Goal: Task Accomplishment & Management: Manage account settings

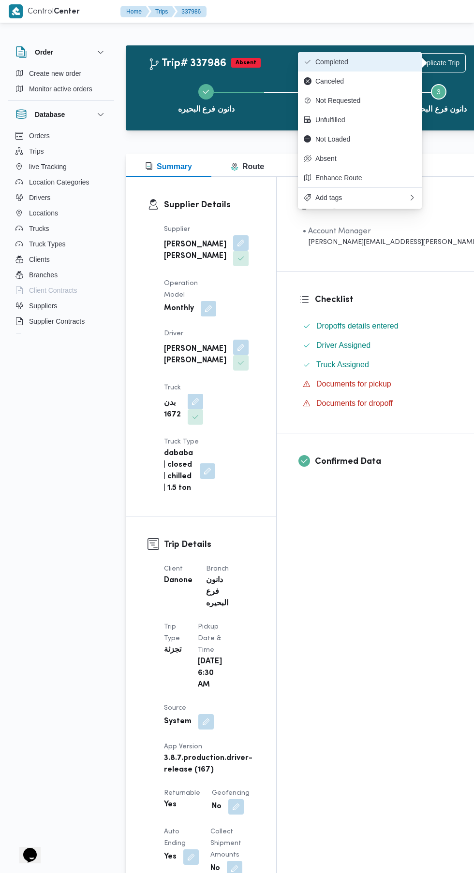
click at [385, 66] on button "Completed" at bounding box center [360, 61] width 124 height 19
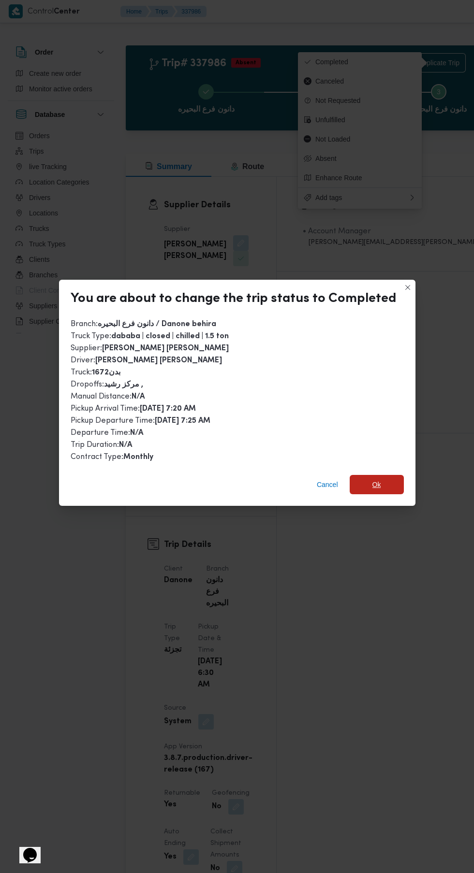
click at [374, 490] on span "Ok" at bounding box center [376, 485] width 9 height 12
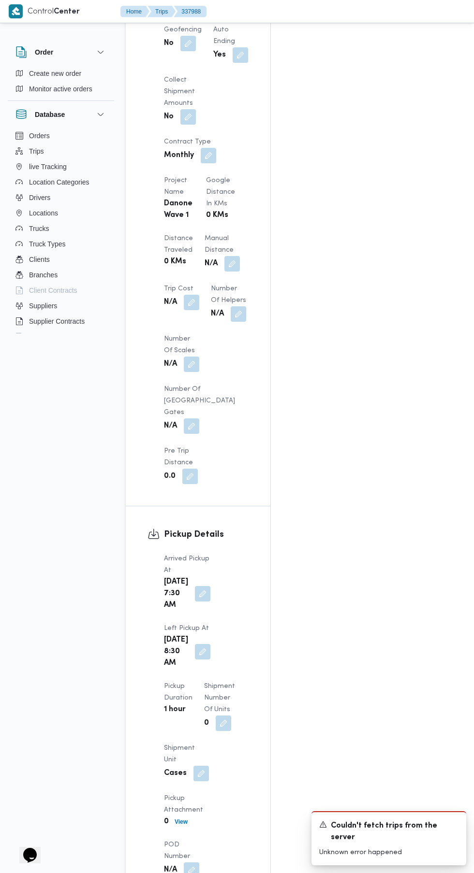
scroll to position [972, 0]
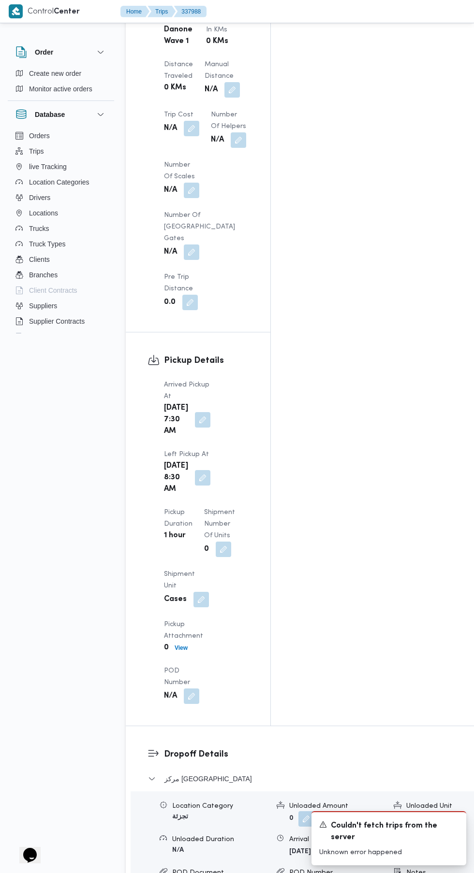
click at [200, 412] on button "button" at bounding box center [202, 419] width 15 height 15
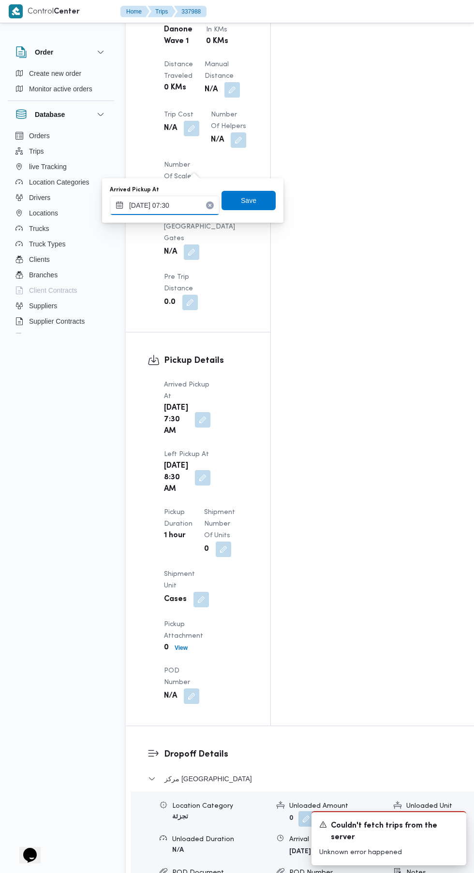
click at [210, 201] on input "[DATE] 07:30" at bounding box center [165, 205] width 110 height 19
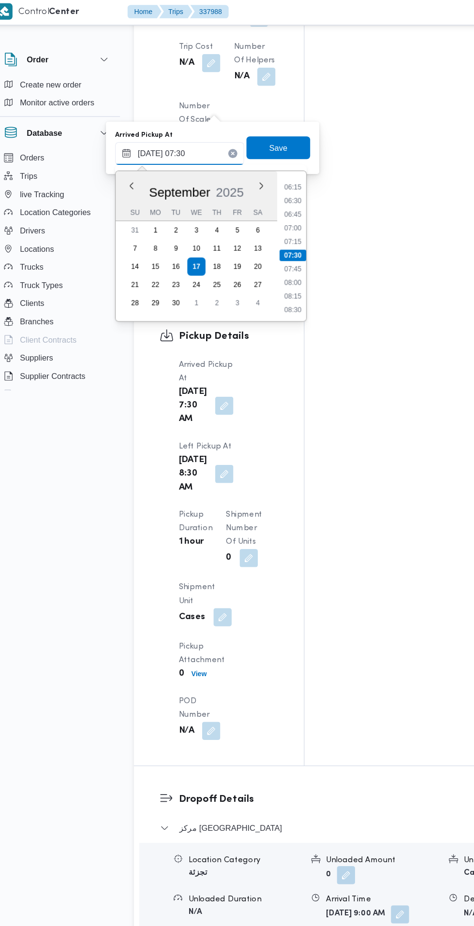
scroll to position [1046, 0]
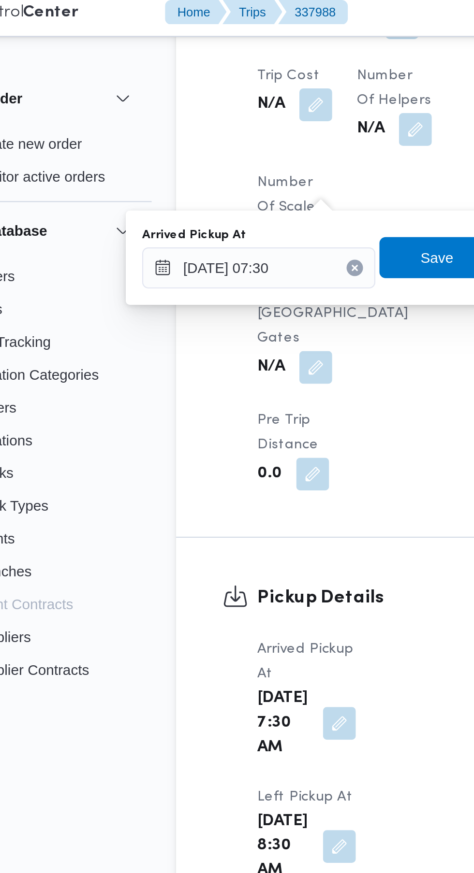
click at [211, 131] on icon "Clear input" at bounding box center [209, 131] width 2 height 2
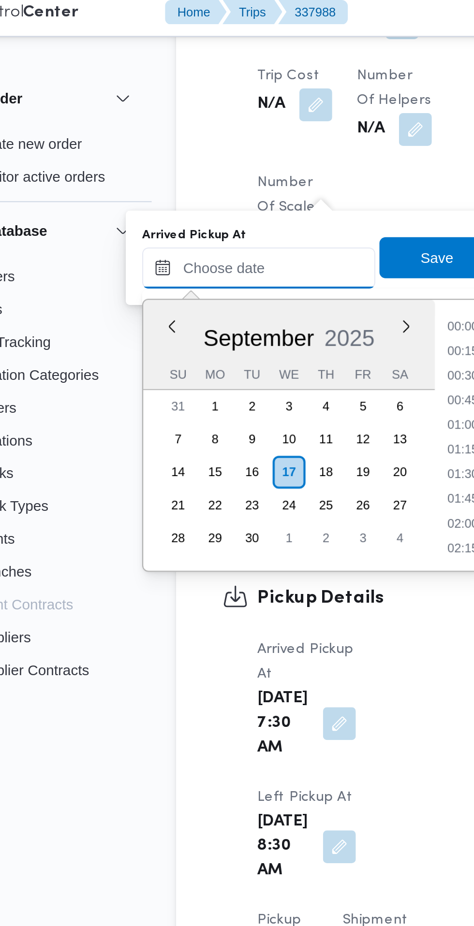
scroll to position [706, 0]
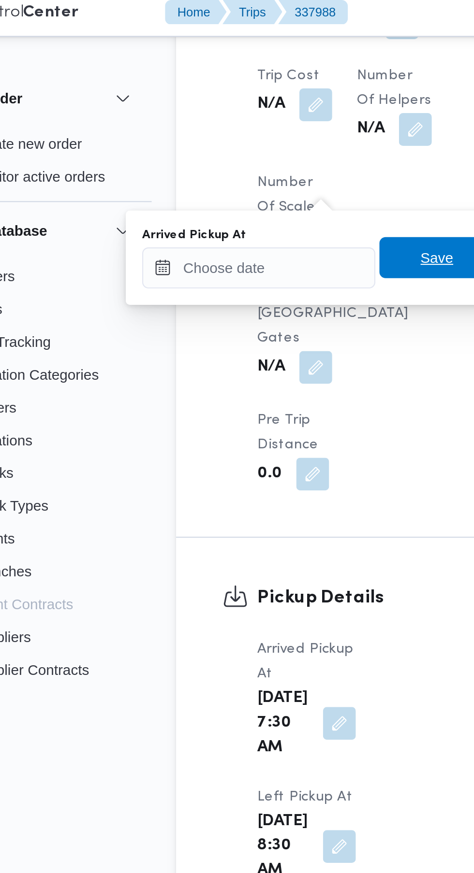
click at [245, 126] on span "Save" at bounding box center [248, 127] width 15 height 12
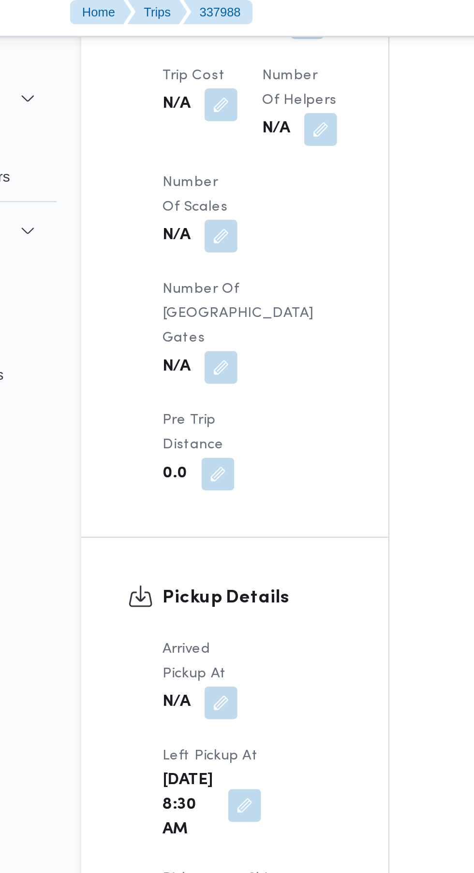
click at [210, 377] on button "button" at bounding box center [202, 384] width 15 height 15
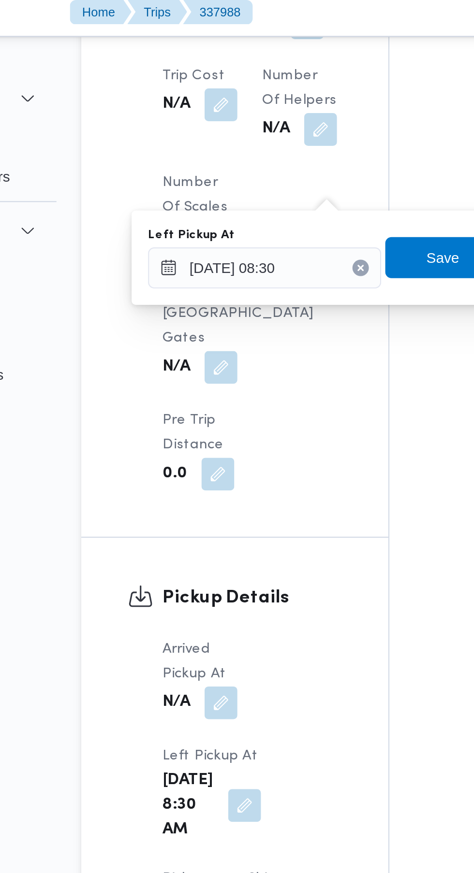
click at [261, 133] on button "Clear input" at bounding box center [257, 132] width 8 height 8
click at [290, 129] on span "Save" at bounding box center [295, 127] width 15 height 12
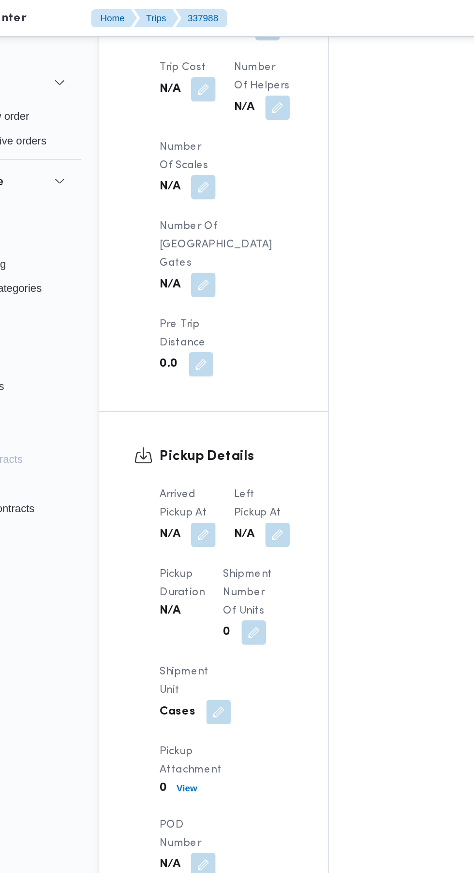
scroll to position [1042, 0]
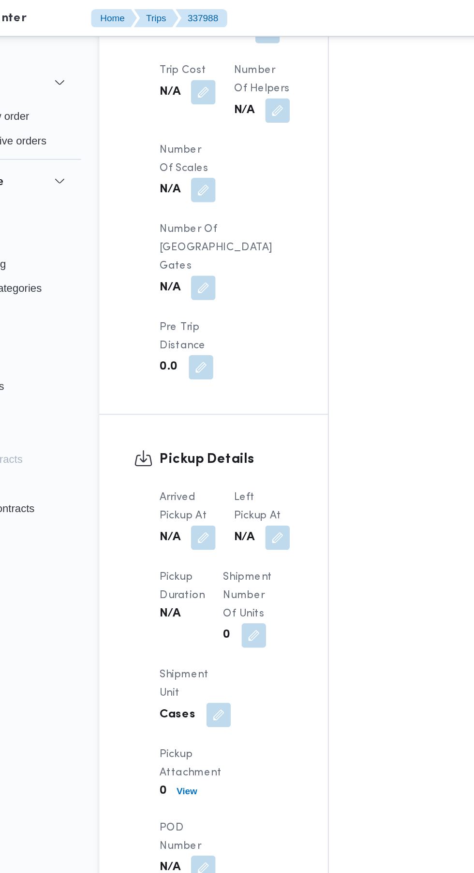
click at [344, 697] on button "button" at bounding box center [351, 704] width 15 height 15
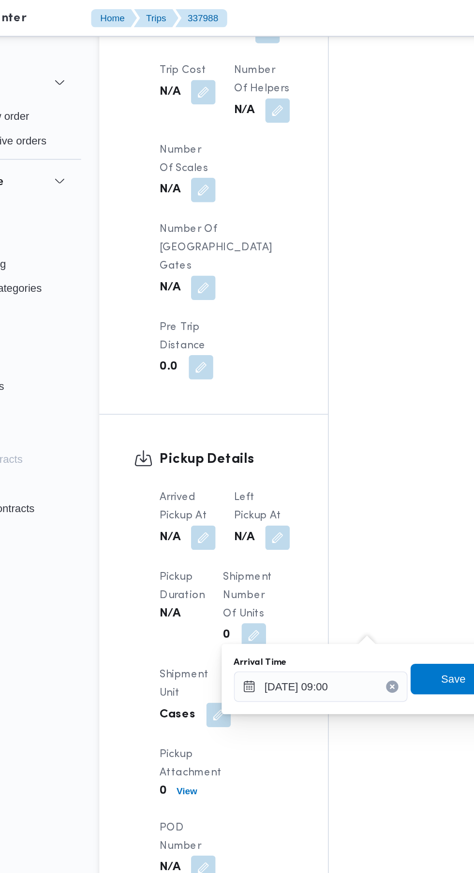
click at [313, 436] on button "Clear input" at bounding box center [311, 435] width 8 height 8
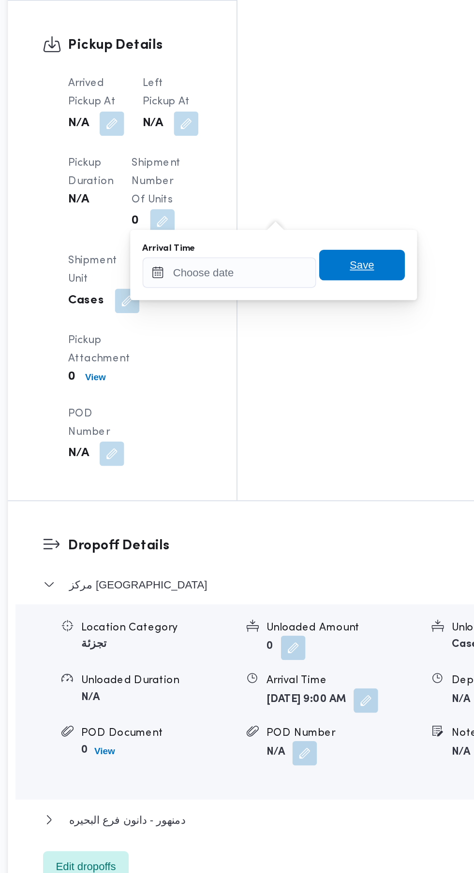
click at [362, 430] on span "Save" at bounding box center [349, 429] width 54 height 19
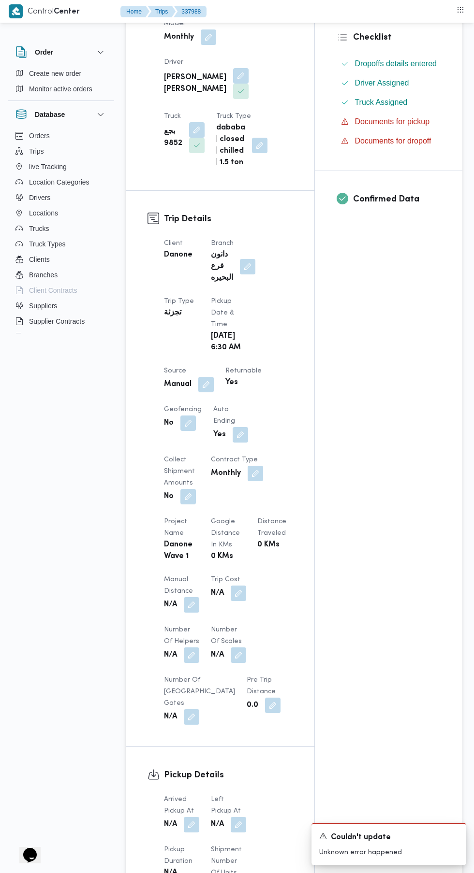
scroll to position [0, 0]
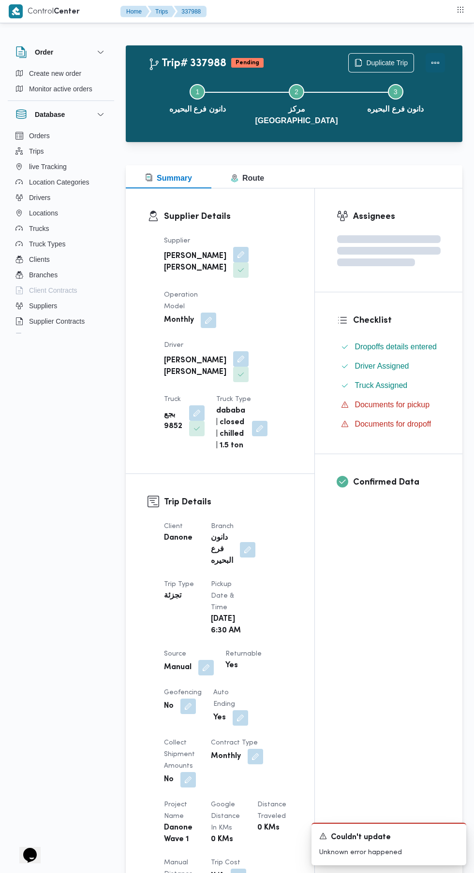
click at [436, 57] on button "Actions" at bounding box center [434, 62] width 19 height 19
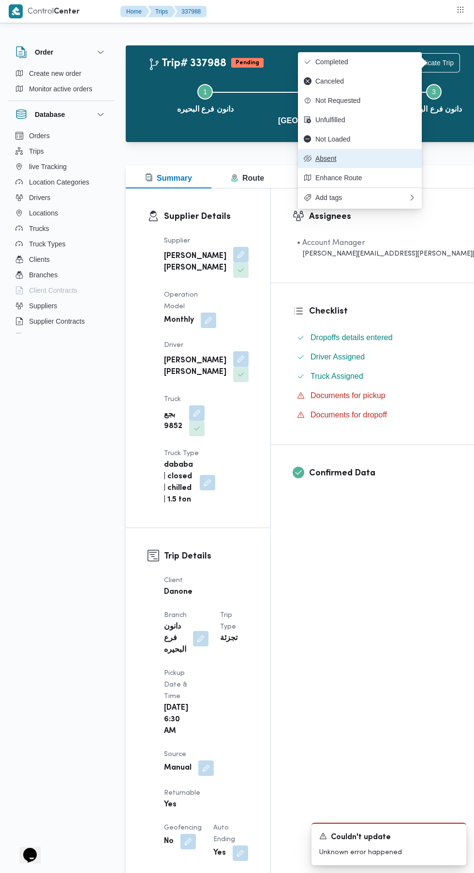
click at [360, 160] on span "Absent" at bounding box center [365, 159] width 101 height 8
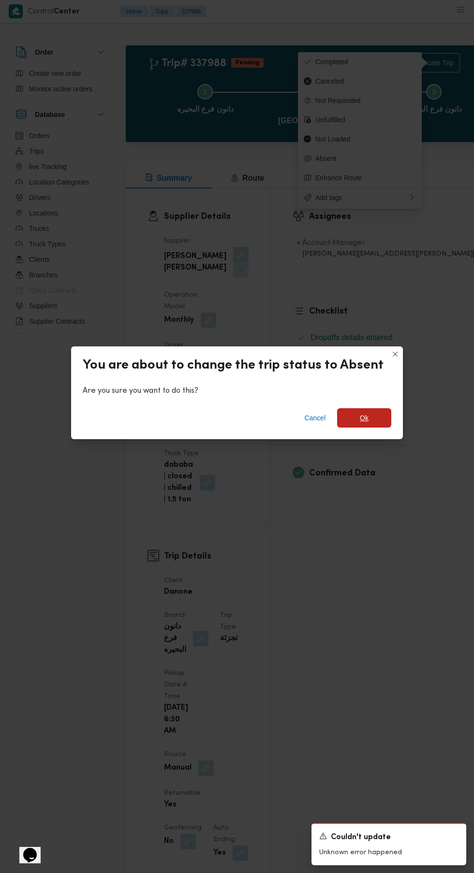
click at [361, 414] on span "Ok" at bounding box center [363, 418] width 9 height 12
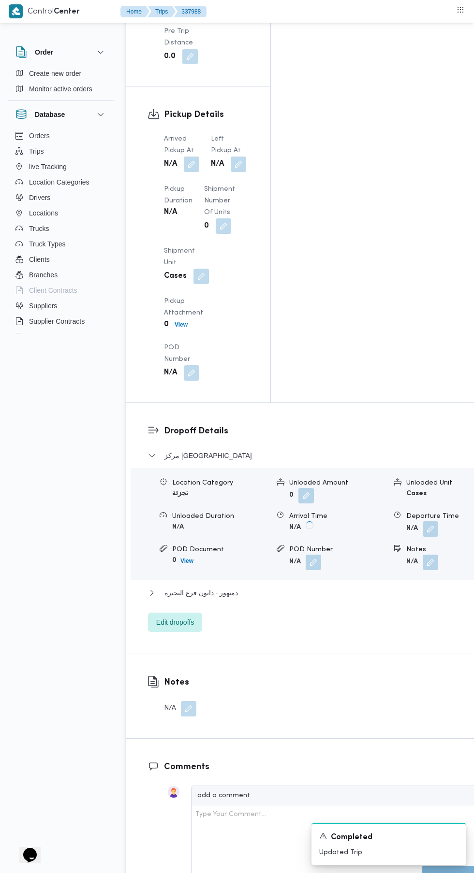
scroll to position [1185, 0]
click at [181, 700] on button "button" at bounding box center [188, 707] width 15 height 15
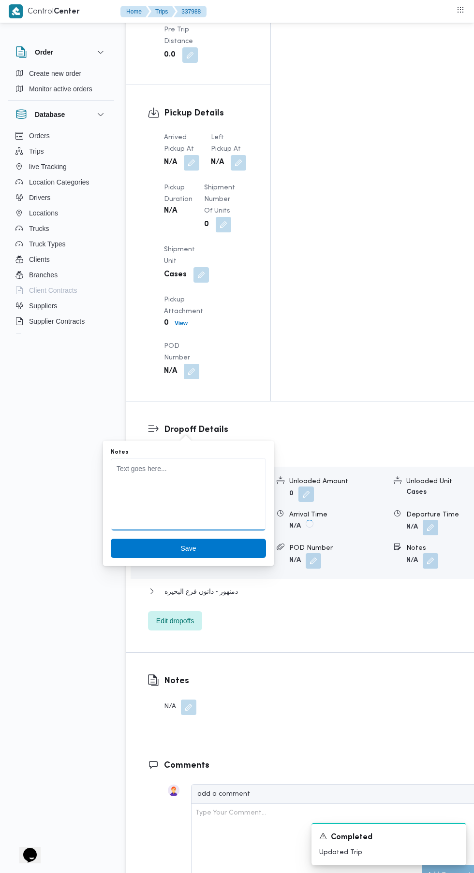
click at [207, 469] on textarea "Notes" at bounding box center [188, 494] width 155 height 72
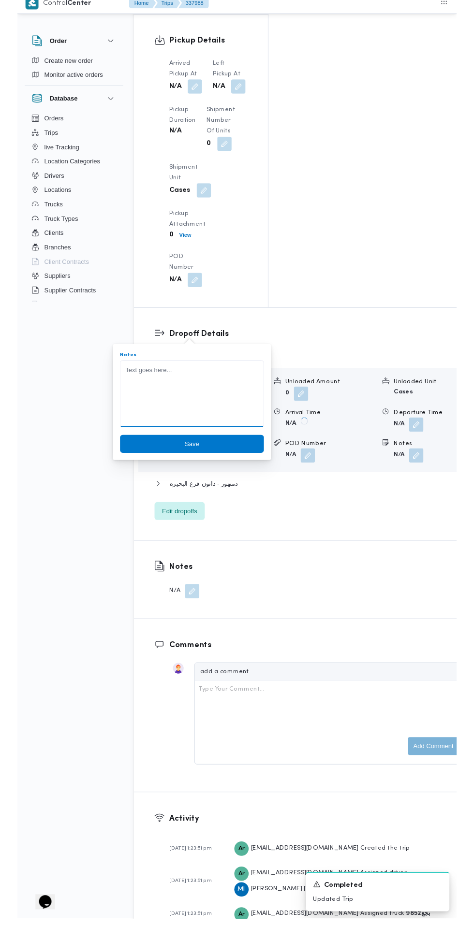
scroll to position [1246, 0]
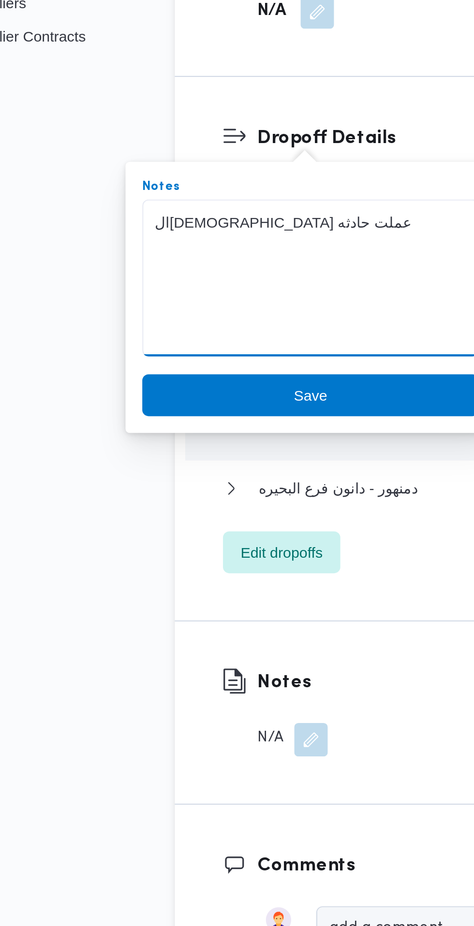
type textarea "ال[DEMOGRAPHIC_DATA] عملت حادثه"
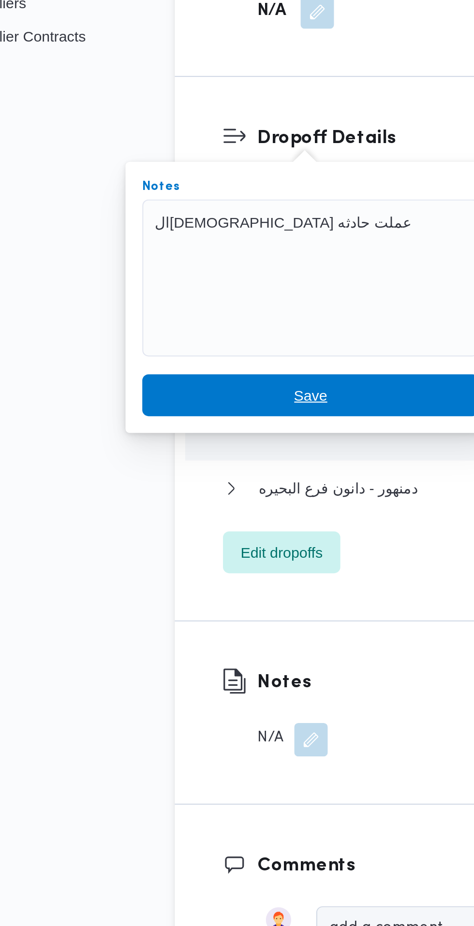
click at [210, 489] on span "Save" at bounding box center [188, 486] width 155 height 19
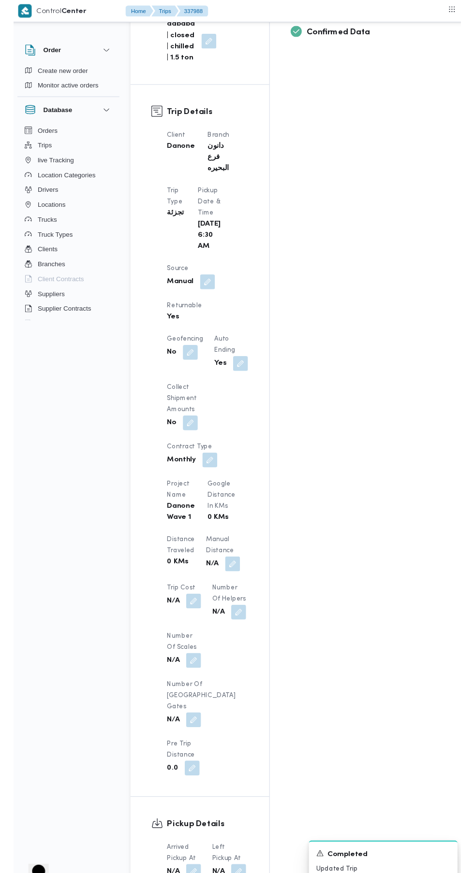
scroll to position [0, 0]
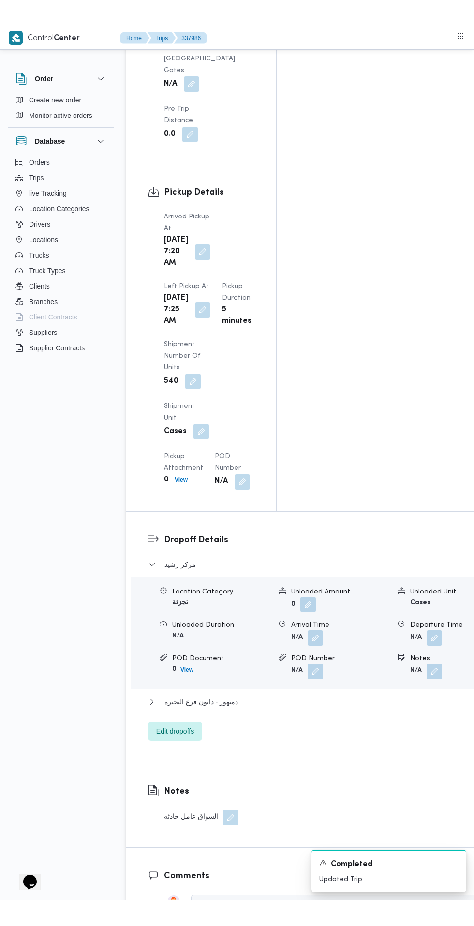
scroll to position [1177, 0]
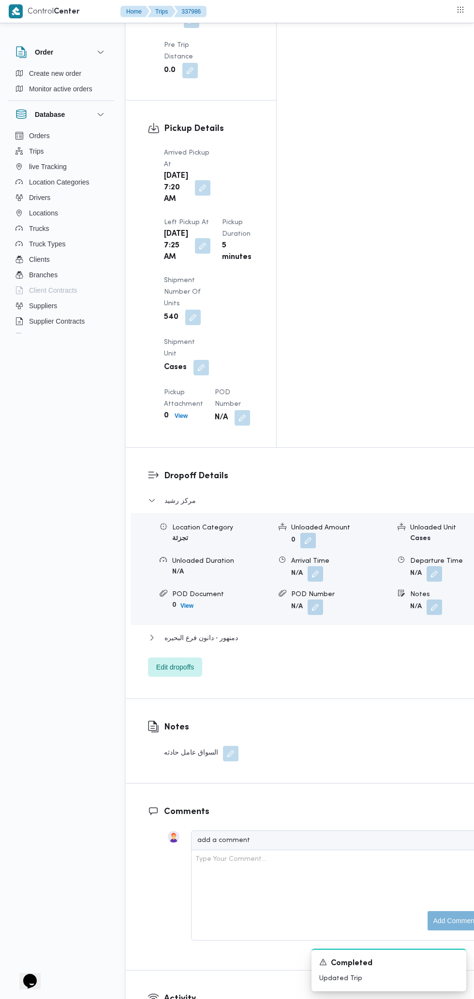
click at [226, 746] on button "button" at bounding box center [230, 753] width 15 height 15
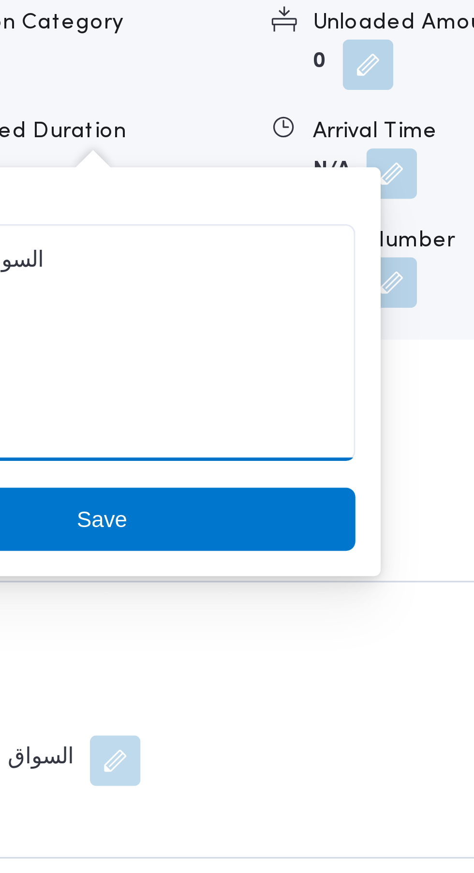
click at [215, 604] on textarea "السواق عامل حادثه" at bounding box center [226, 625] width 155 height 72
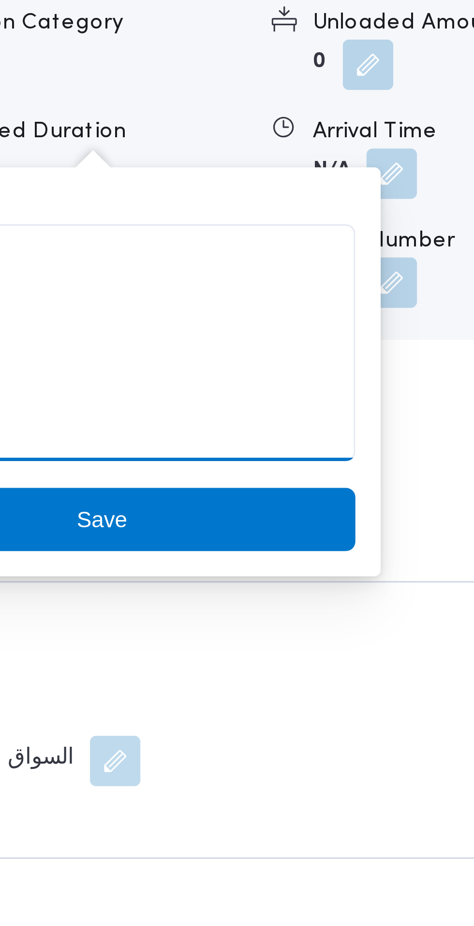
type textarea "السواق"
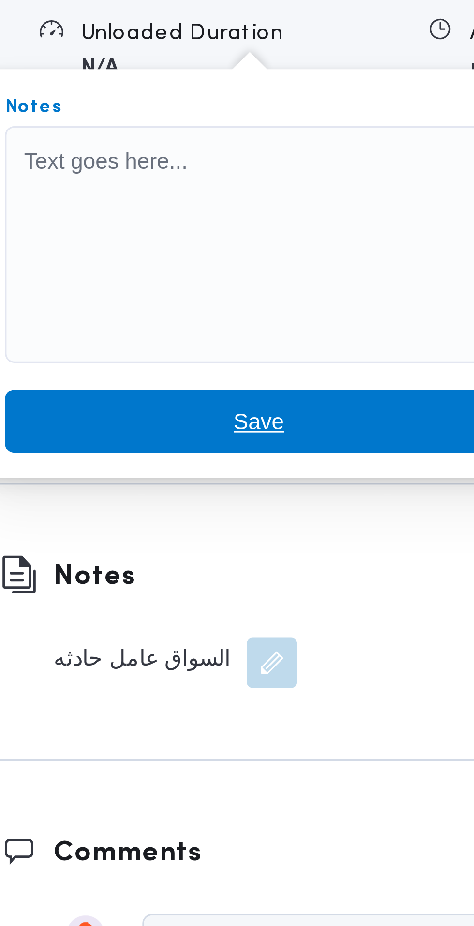
click at [243, 681] on span "Save" at bounding box center [226, 679] width 155 height 19
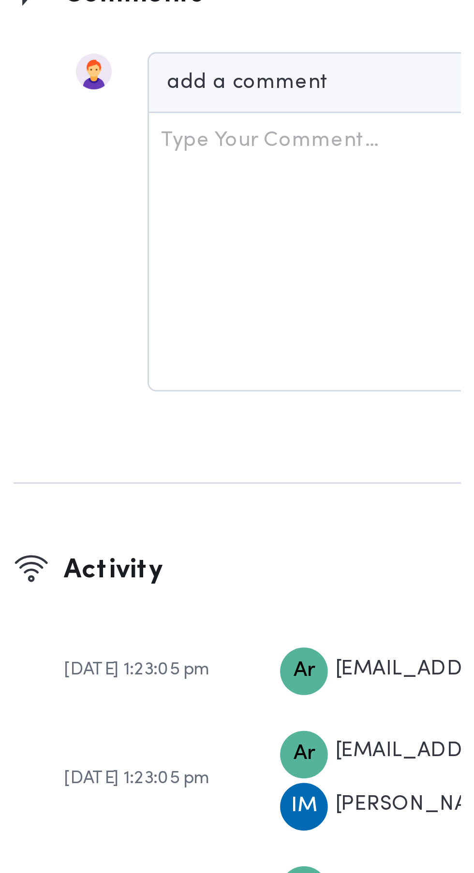
scroll to position [1180, 0]
